Goal: Task Accomplishment & Management: Use online tool/utility

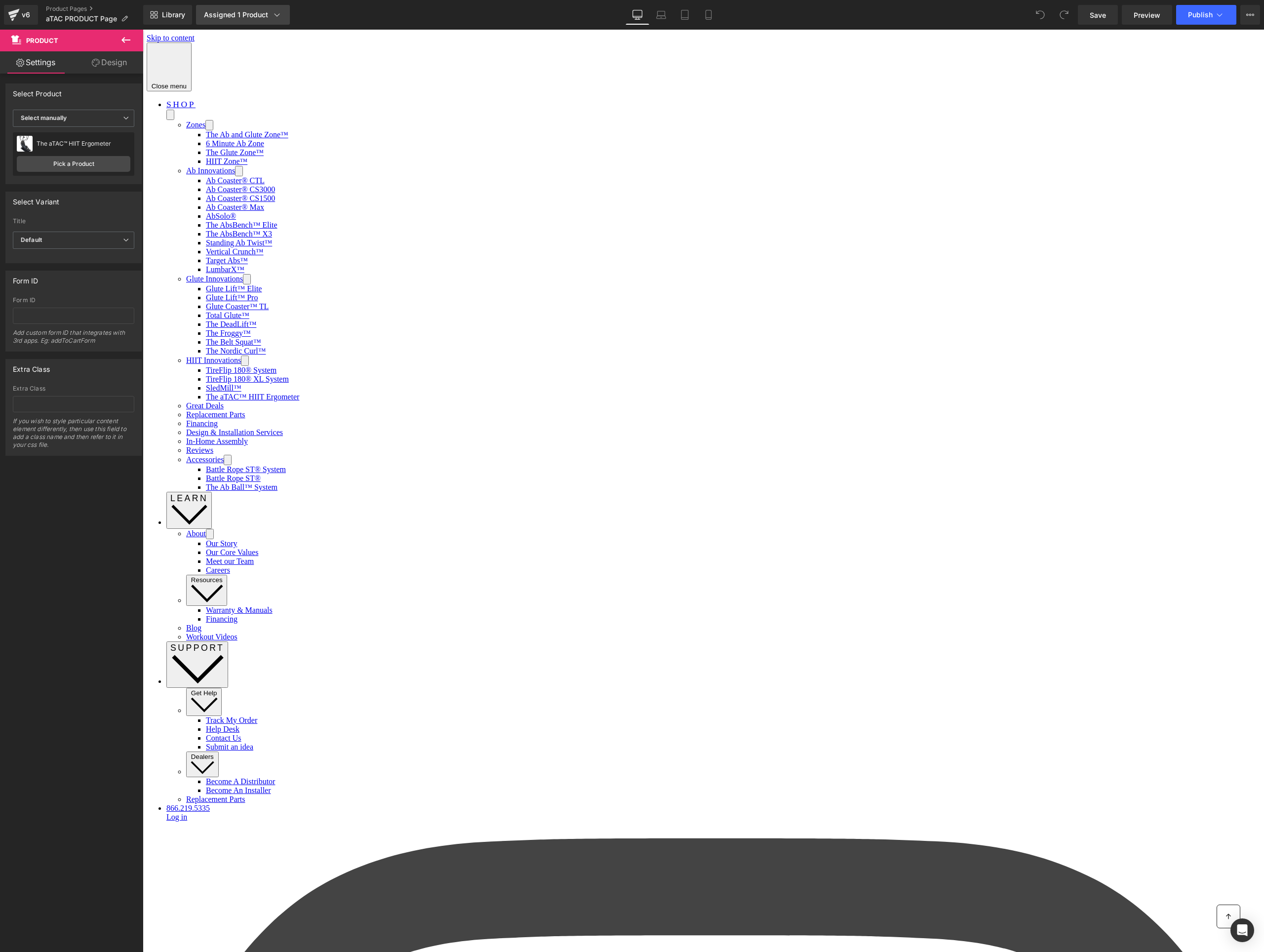
click at [257, 15] on div "Assigned 1 Product" at bounding box center [242, 14] width 78 height 9
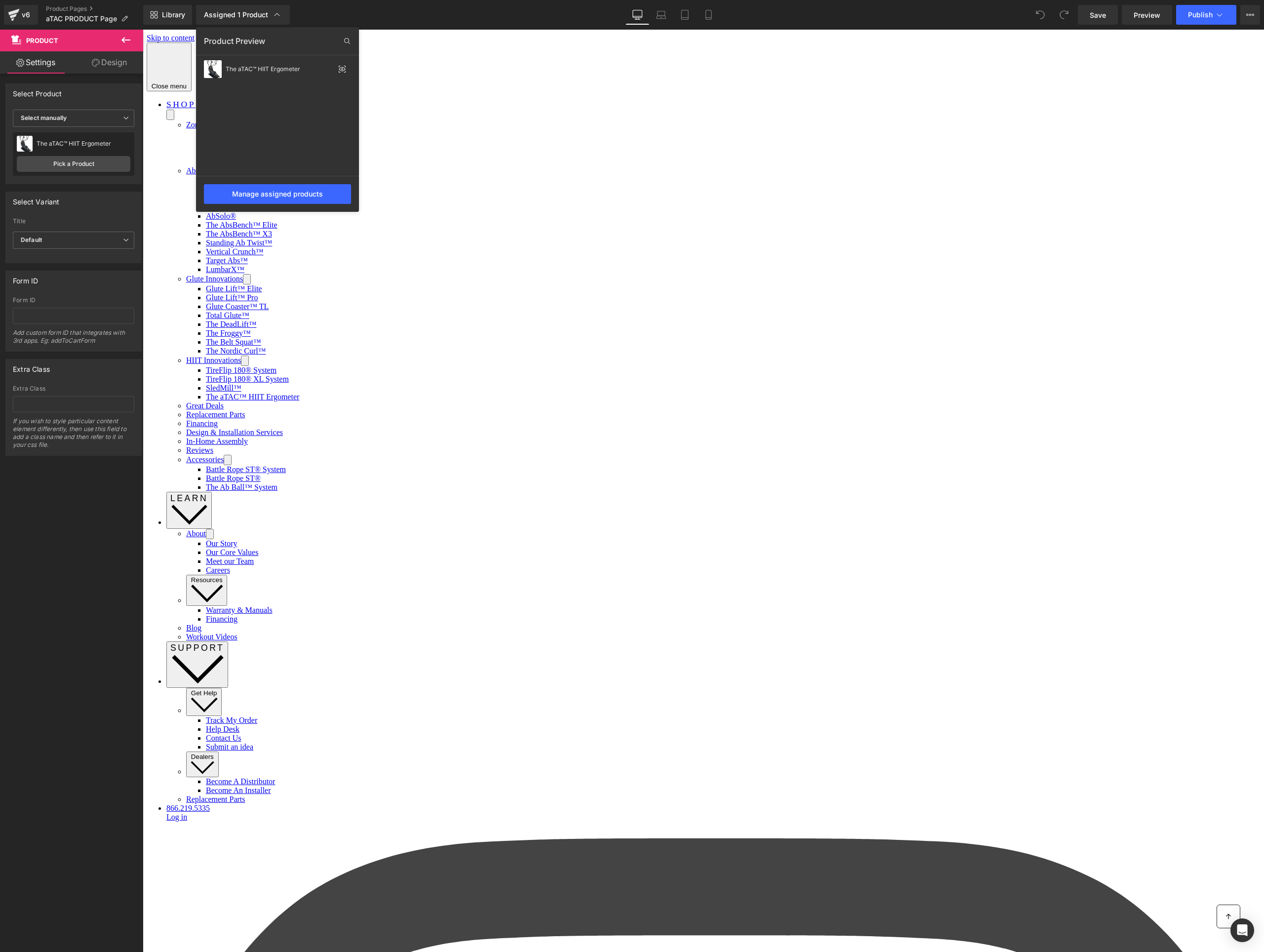
click at [437, 17] on div "Library Assigned 1 Product Product Preview The aTAC™ HIIT Ergometer Manage assi…" at bounding box center [703, 14] width 1121 height 20
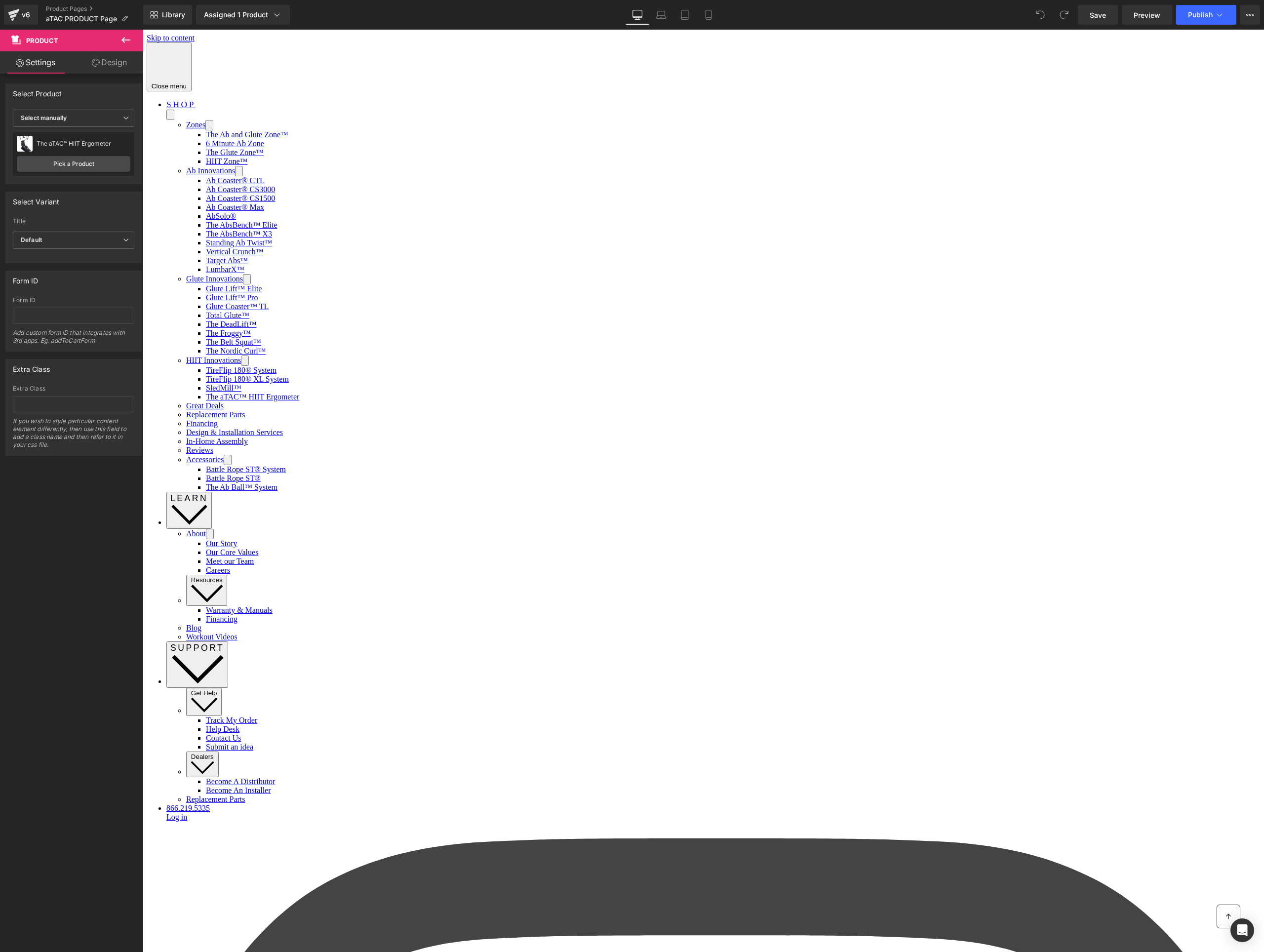
click at [93, 551] on div "Attention : If you want to show the product linked with the product page you ar…" at bounding box center [74, 515] width 148 height 883
click at [58, 9] on link "Product Pages" at bounding box center [94, 8] width 97 height 8
